Goal: Information Seeking & Learning: Learn about a topic

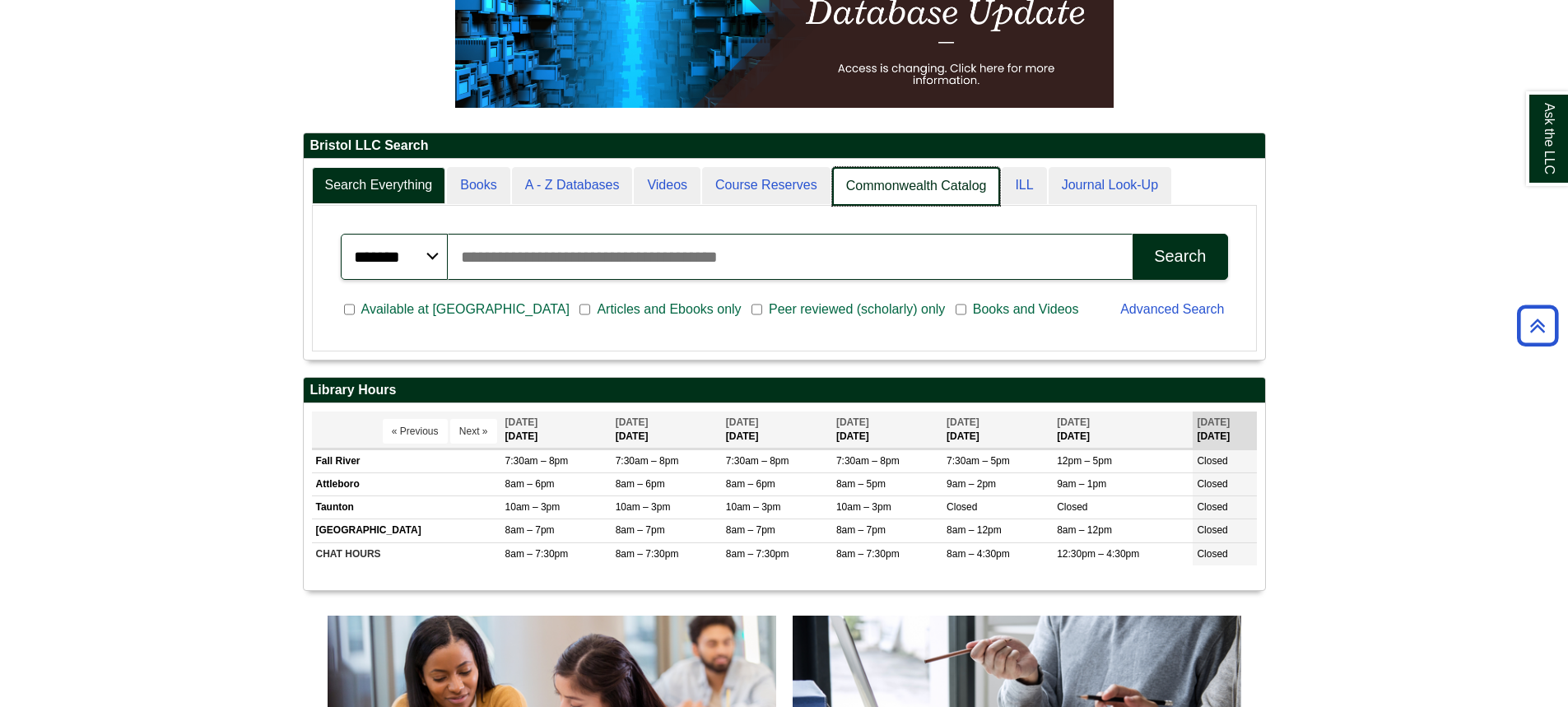
scroll to position [200, 961]
click at [979, 181] on link "Commonwealth Catalog" at bounding box center [916, 186] width 169 height 39
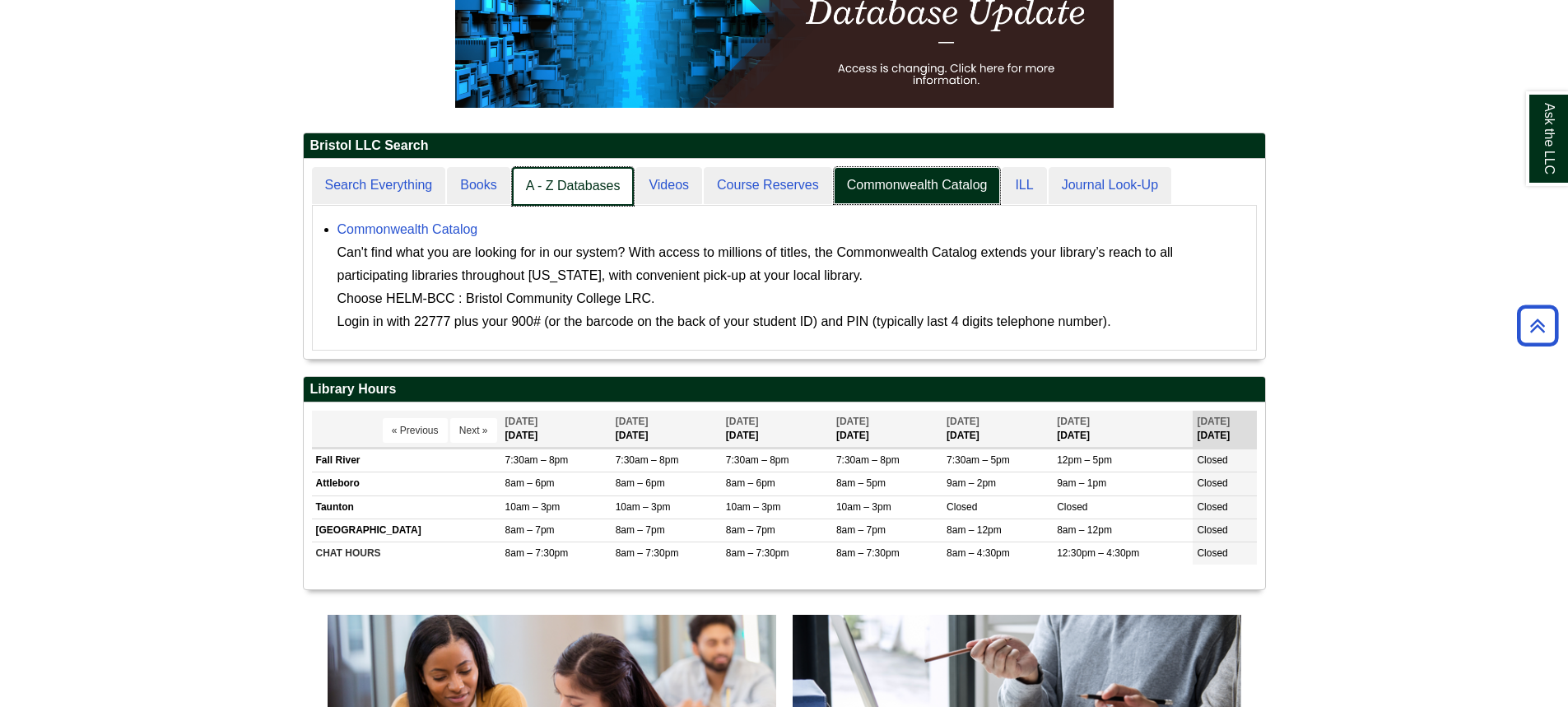
scroll to position [9, 9]
click at [593, 181] on link "A - Z Databases" at bounding box center [573, 186] width 122 height 39
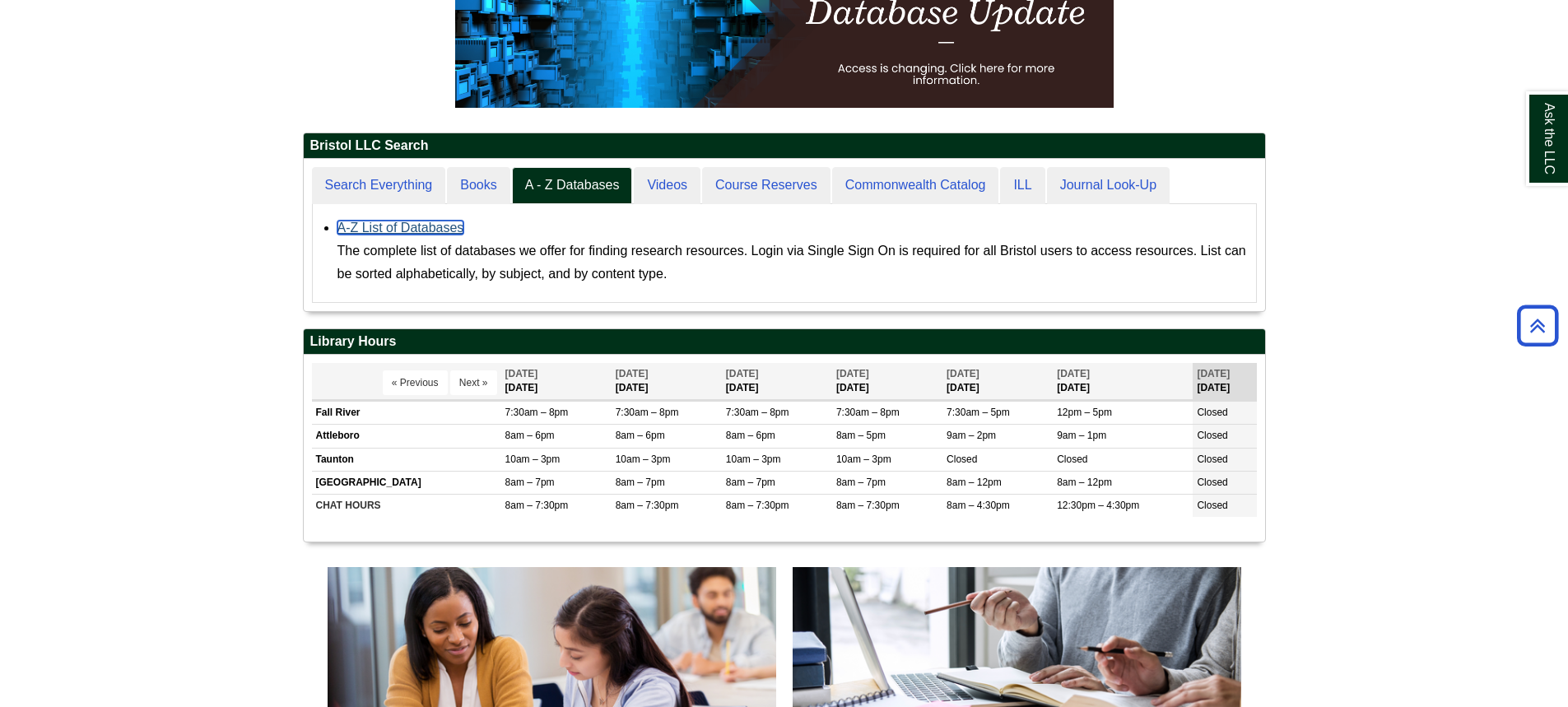
click at [368, 229] on link "A-Z List of Databases" at bounding box center [401, 227] width 127 height 14
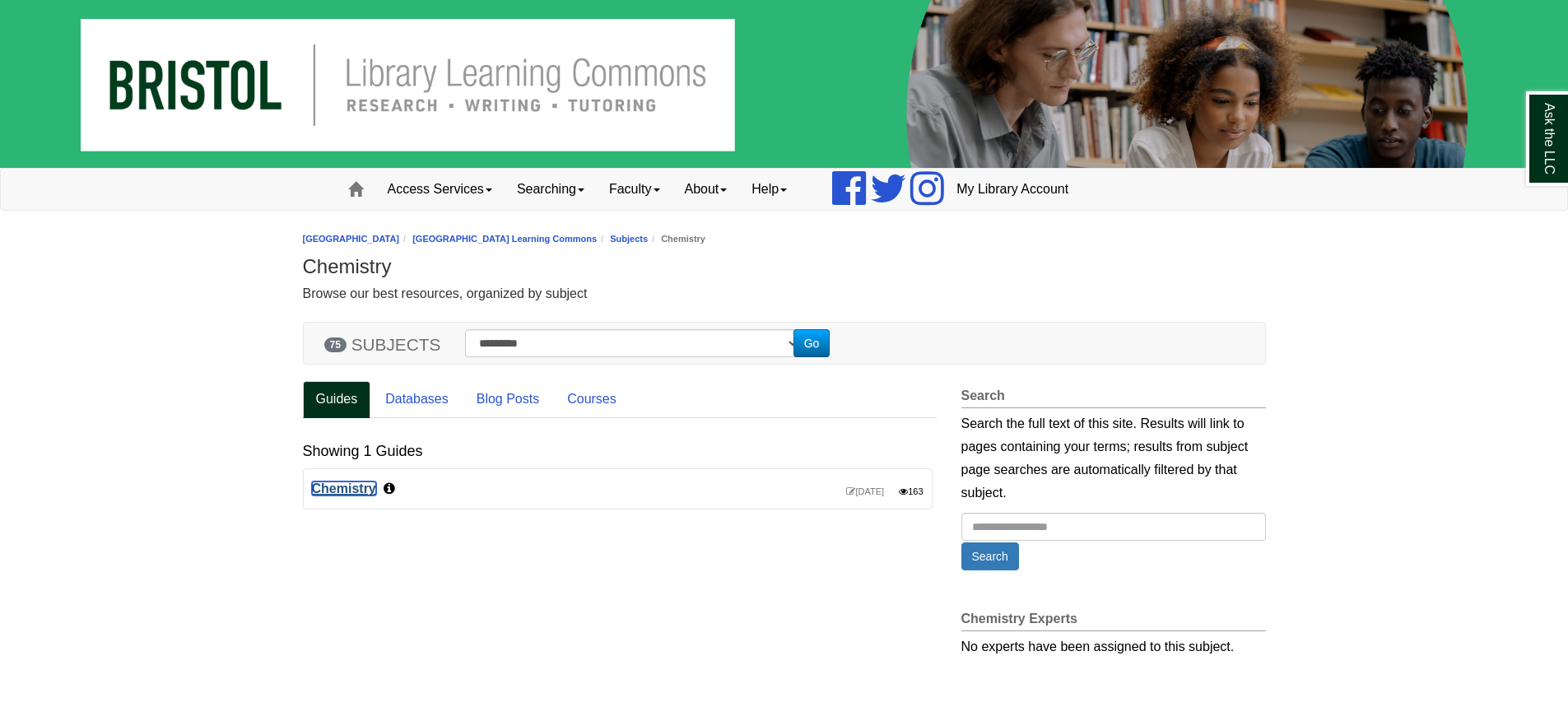
click at [350, 487] on link "Chemistry" at bounding box center [344, 488] width 65 height 14
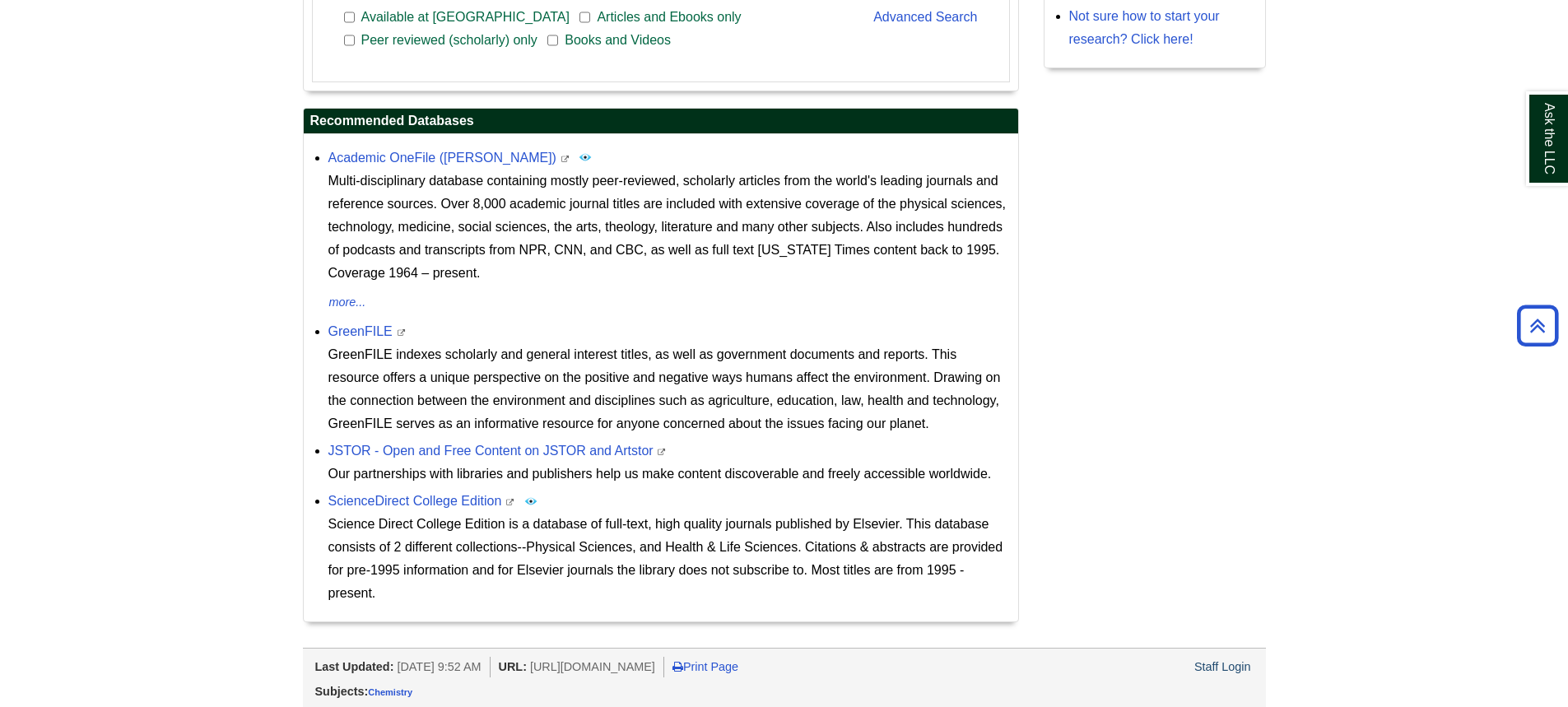
scroll to position [619, 0]
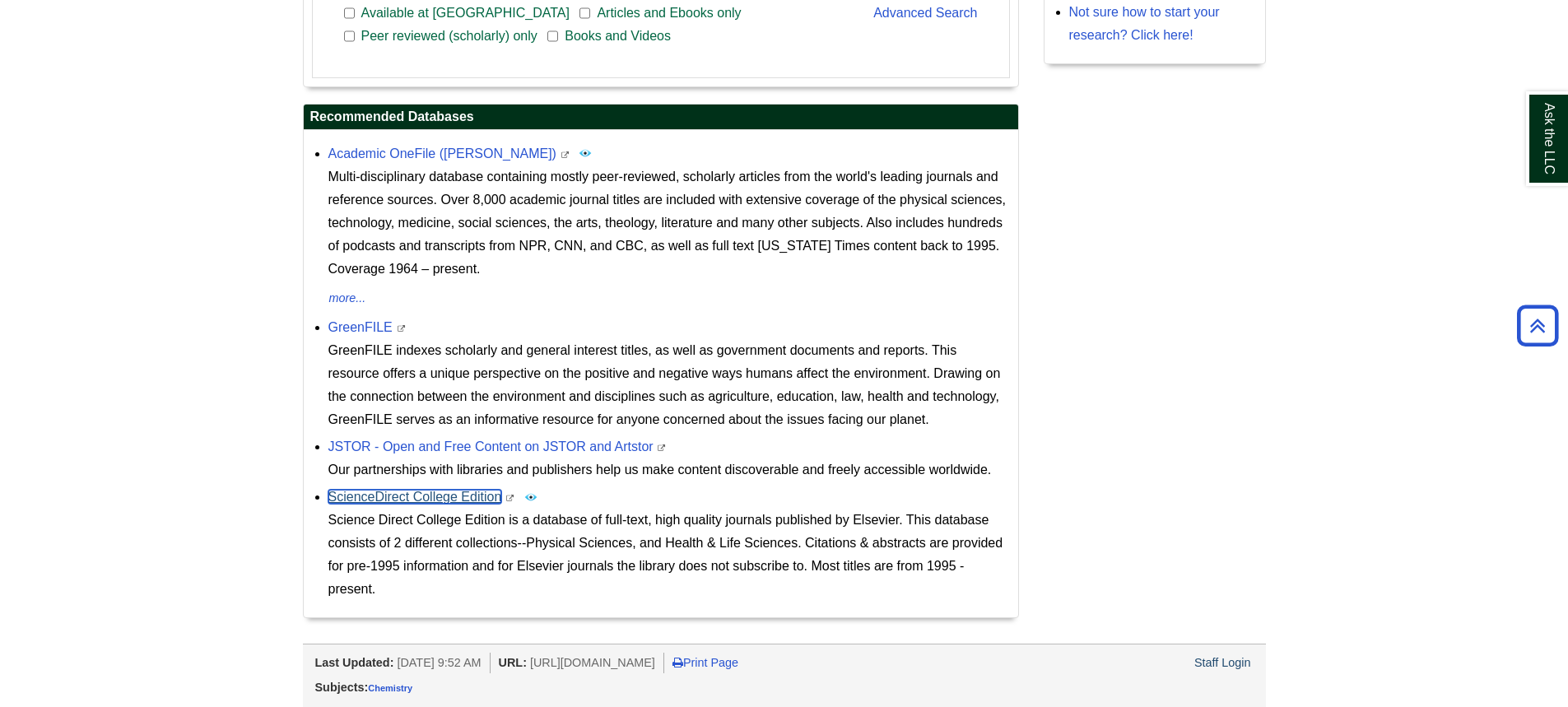
click at [470, 504] on link "ScienceDirect College Edition" at bounding box center [415, 496] width 173 height 14
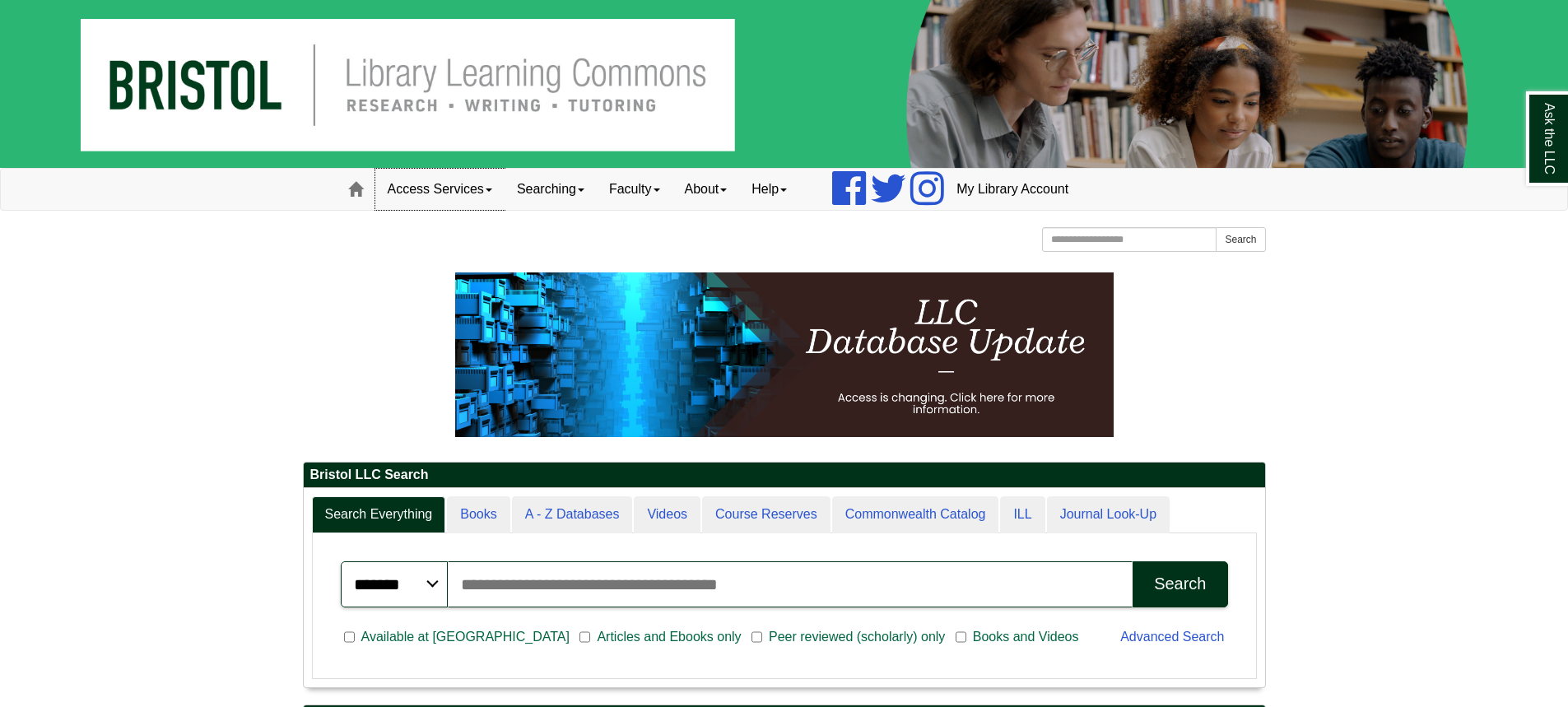
click at [505, 187] on link "Access Services" at bounding box center [440, 189] width 129 height 41
click at [490, 228] on link "Access Services Policy" at bounding box center [462, 224] width 171 height 19
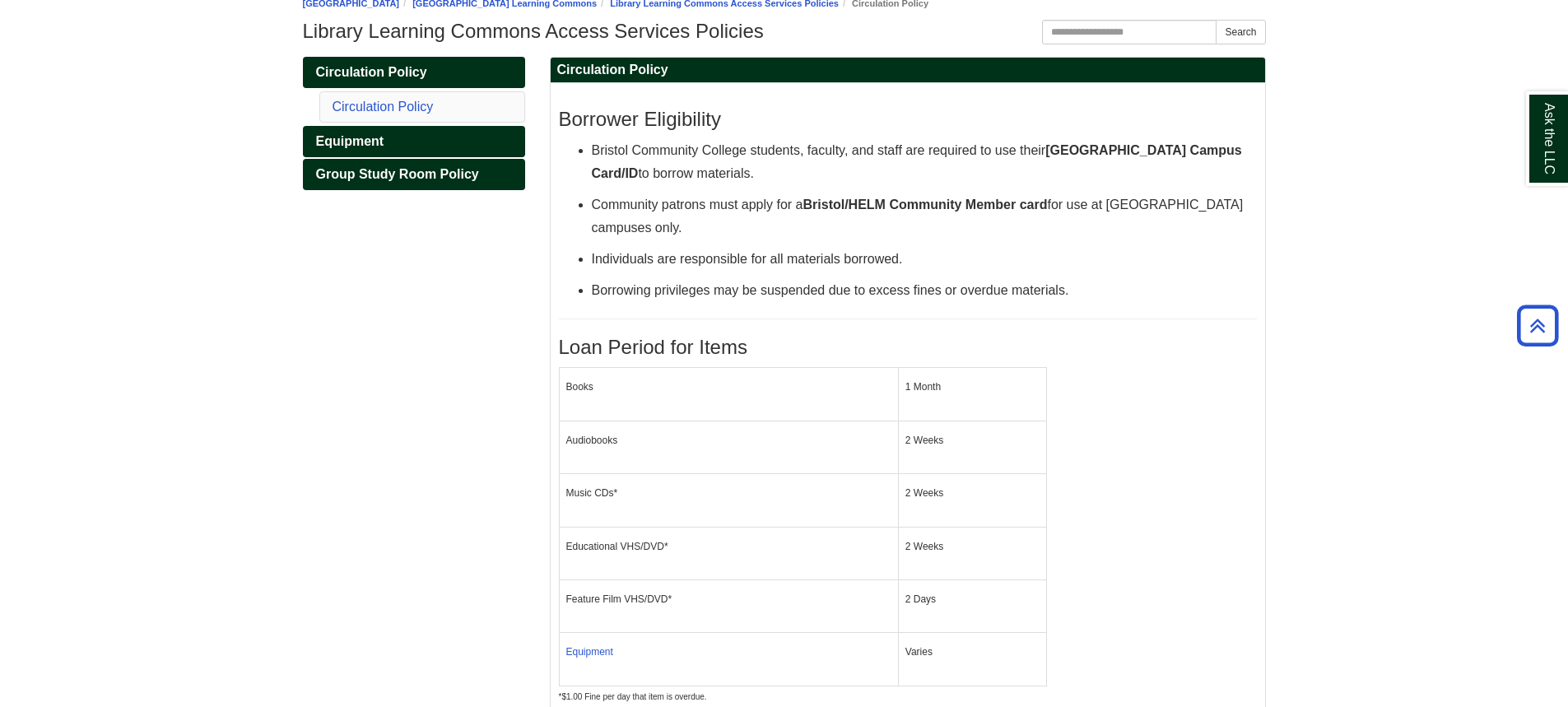
scroll to position [32, 0]
